Goal: Task Accomplishment & Management: Manage account settings

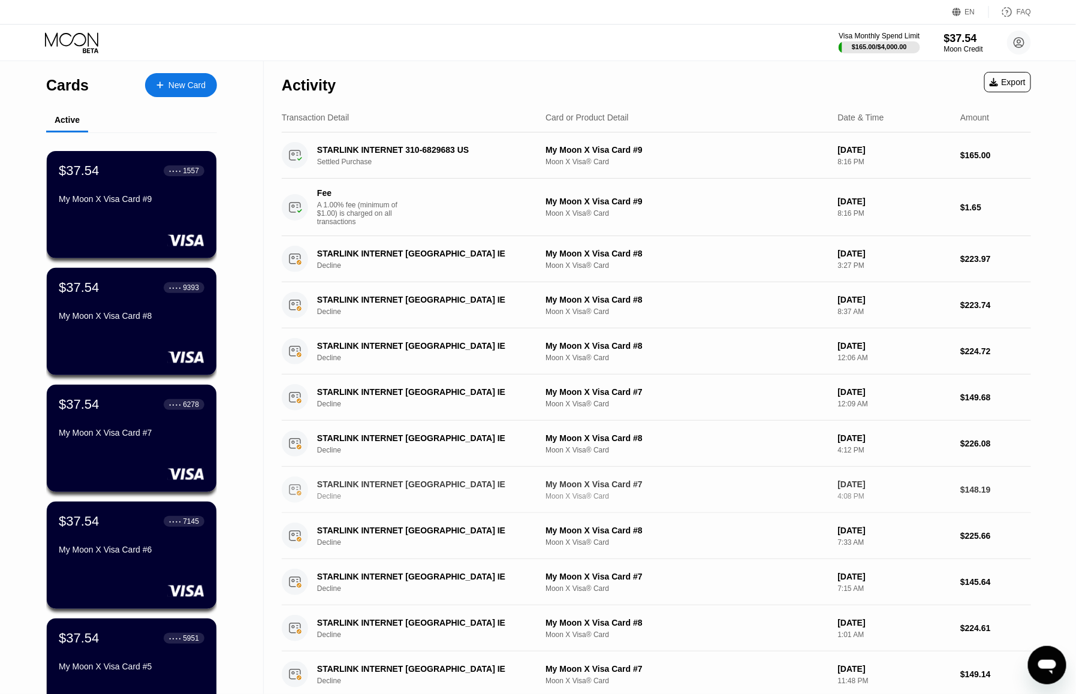
scroll to position [281, 0]
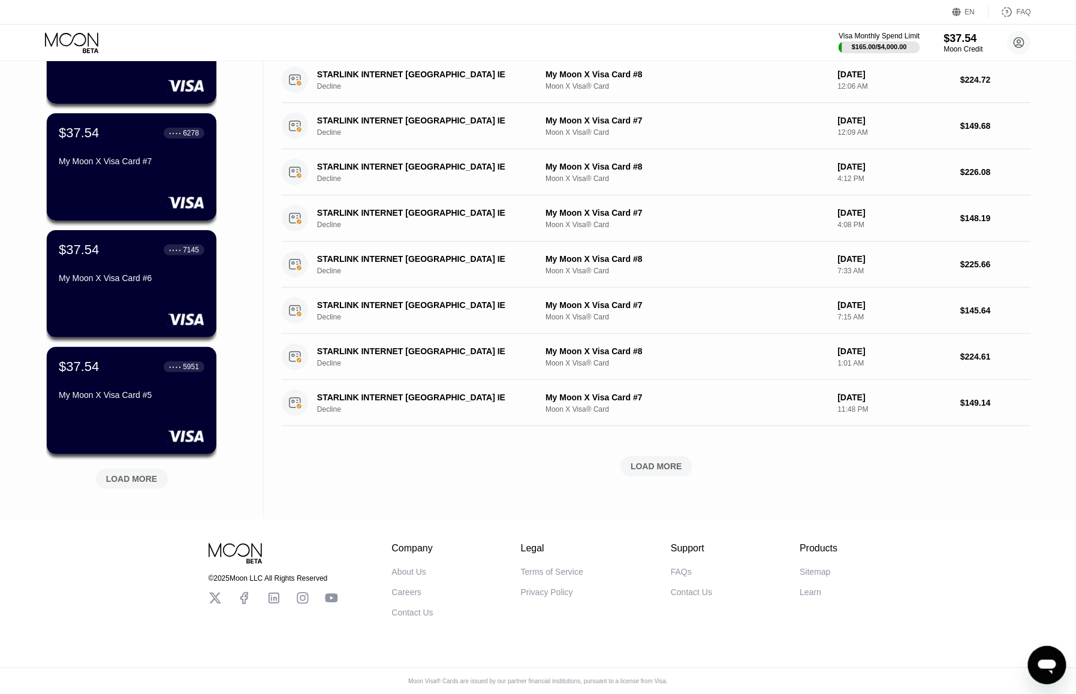
click at [151, 474] on div "LOAD MORE" at bounding box center [132, 479] width 52 height 11
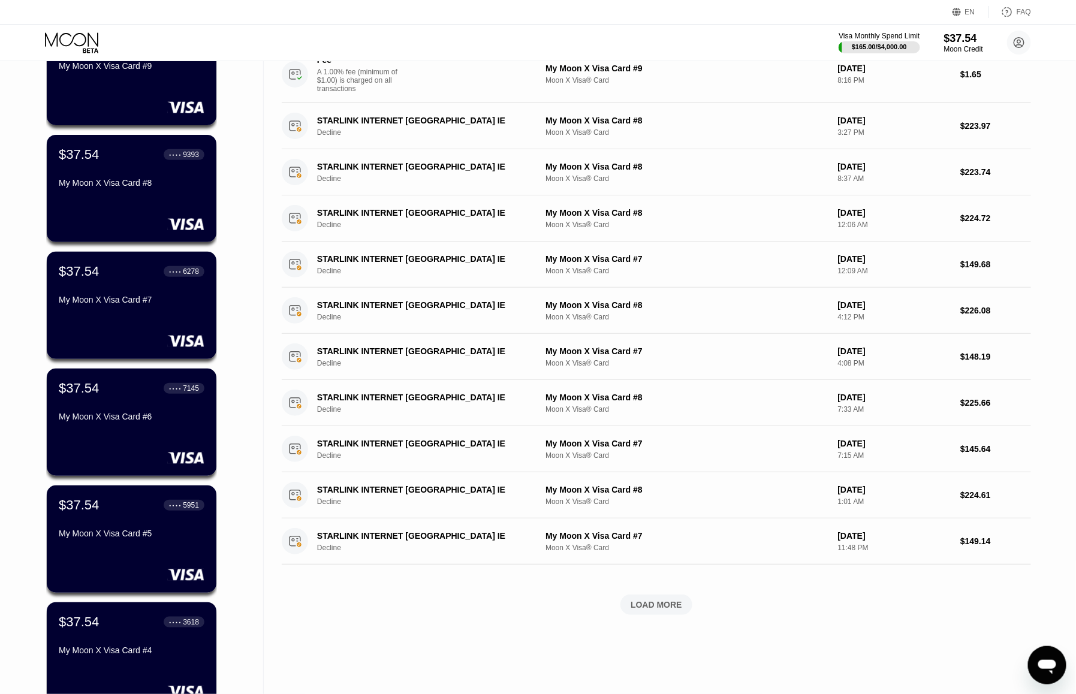
scroll to position [0, 0]
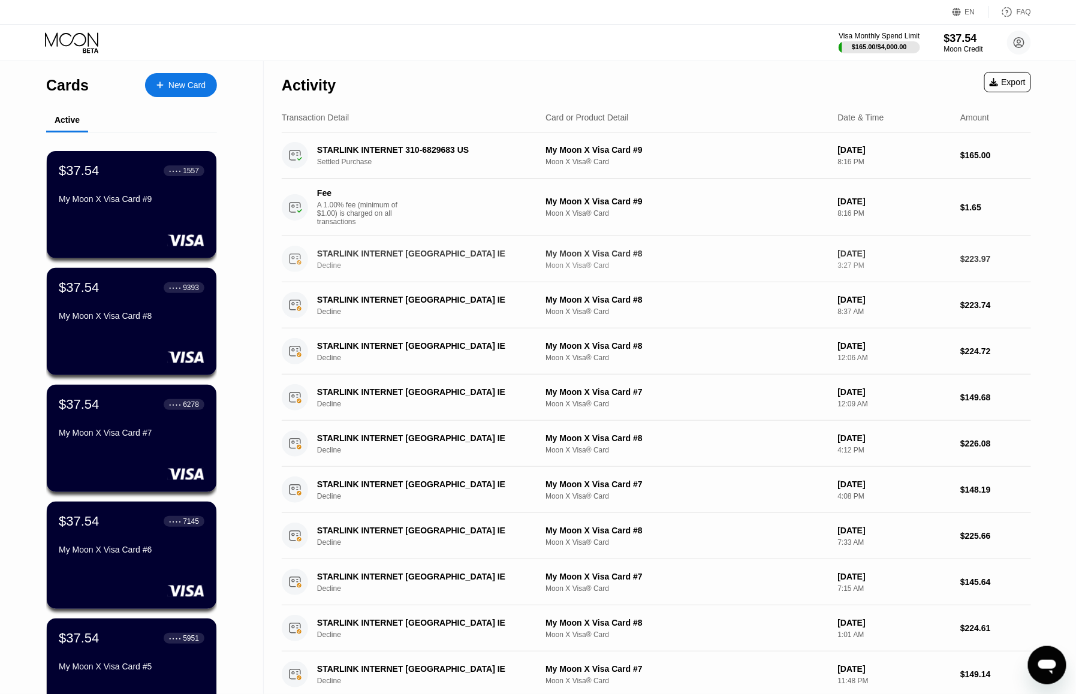
click at [492, 270] on div "Decline" at bounding box center [431, 265] width 229 height 8
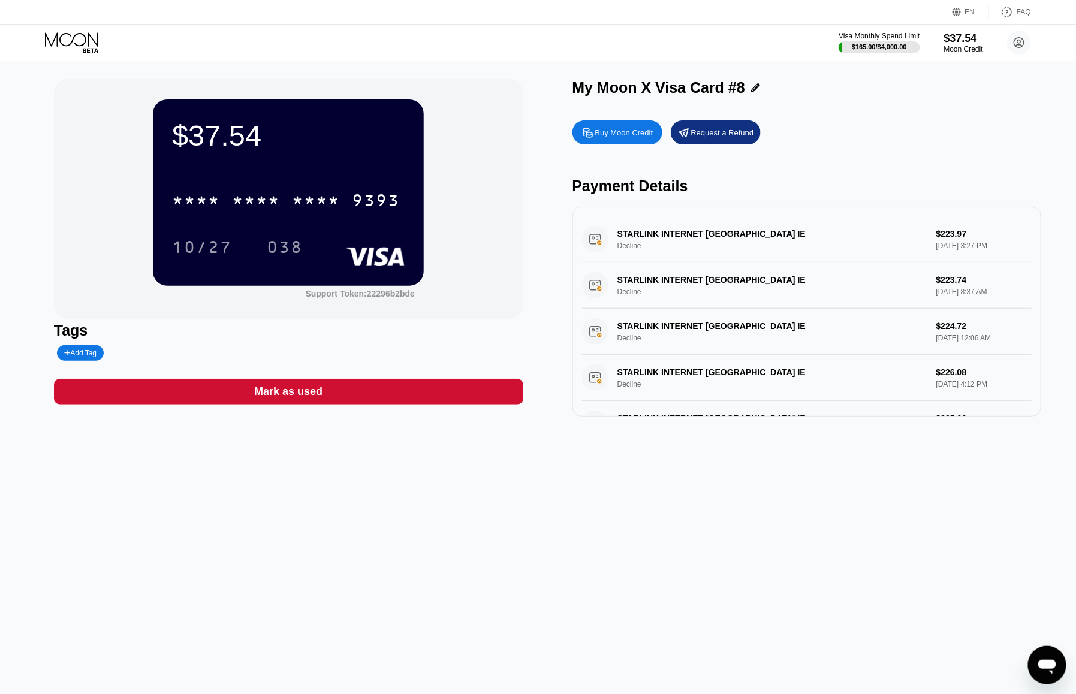
drag, startPoint x: 690, startPoint y: 260, endPoint x: 670, endPoint y: 266, distance: 20.7
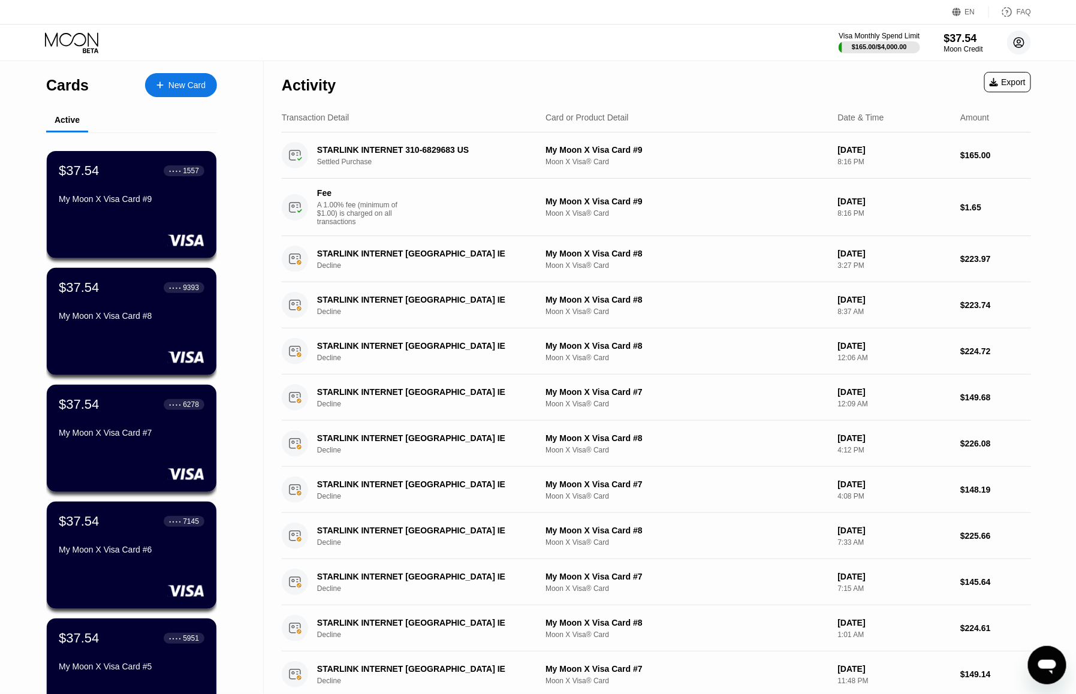
click at [1018, 40] on icon at bounding box center [1019, 43] width 7 height 7
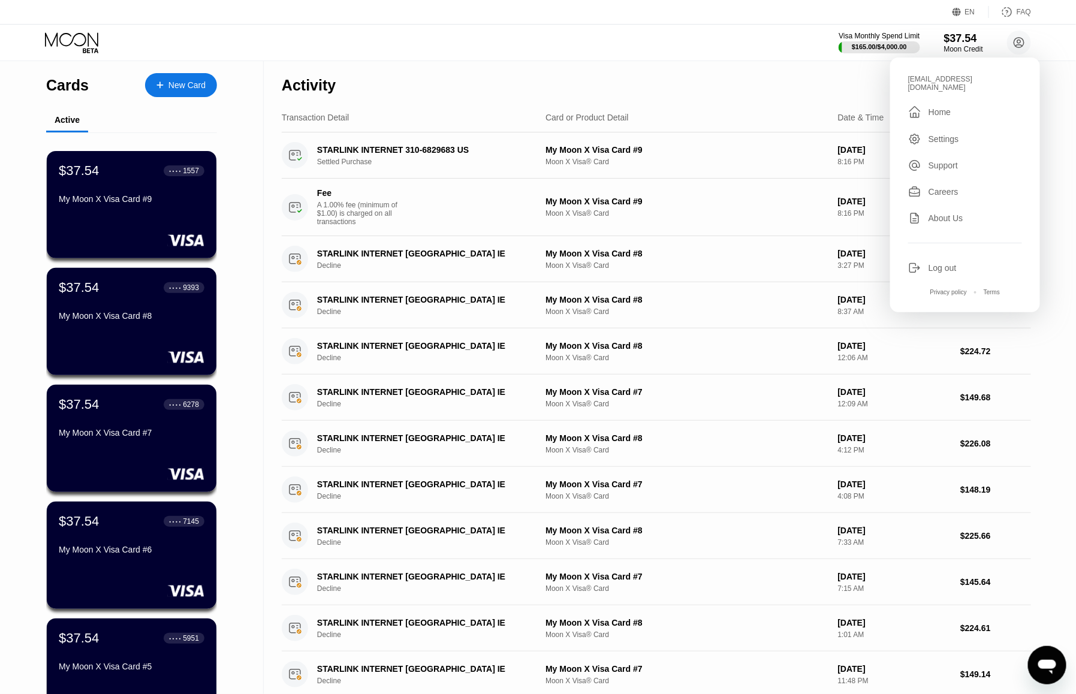
click at [783, 31] on div "Visa Monthly Spend Limit $165.00 / $4,000.00 $37.54 Moon Credit [EMAIL_ADDRESS]…" at bounding box center [538, 43] width 1076 height 36
